Goal: Task Accomplishment & Management: Use online tool/utility

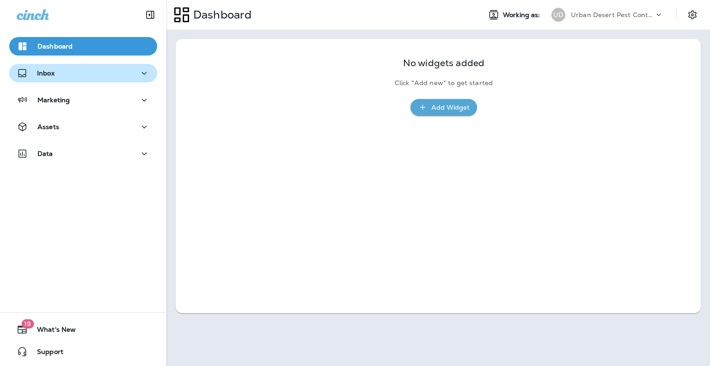
click at [57, 72] on div "Inbox" at bounding box center [83, 73] width 133 height 12
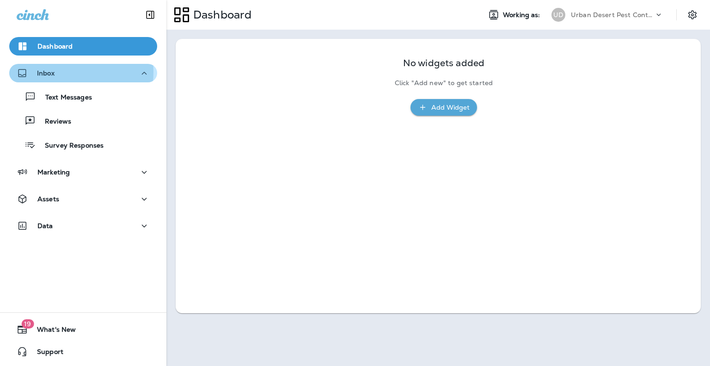
click at [57, 72] on div "Inbox" at bounding box center [83, 73] width 133 height 12
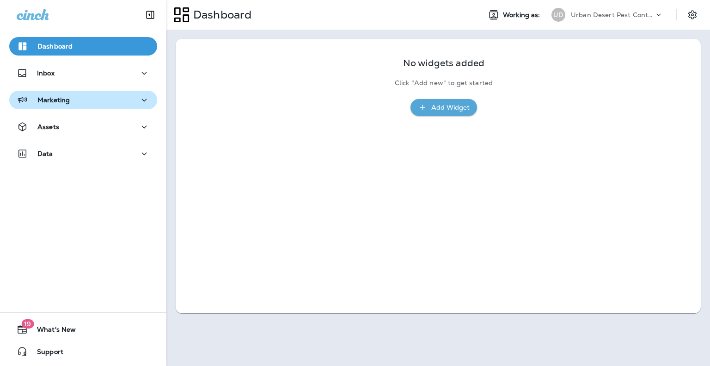
click at [89, 101] on div "Marketing" at bounding box center [83, 100] width 133 height 12
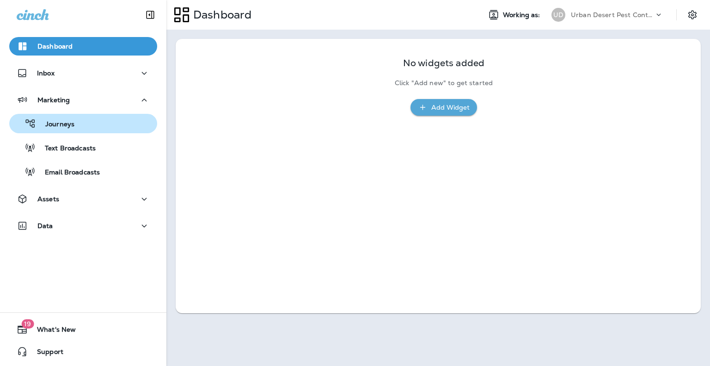
click at [65, 127] on p "Journeys" at bounding box center [55, 124] width 38 height 9
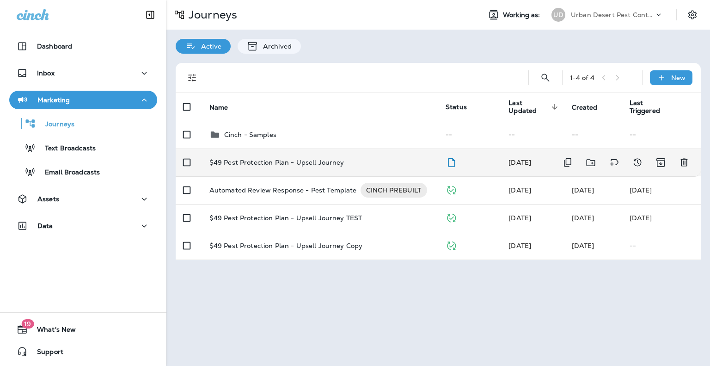
click at [265, 160] on p "$49 Pest Protection Plan - Upsell Journey" at bounding box center [276, 162] width 135 height 7
